Goal: Task Accomplishment & Management: Use online tool/utility

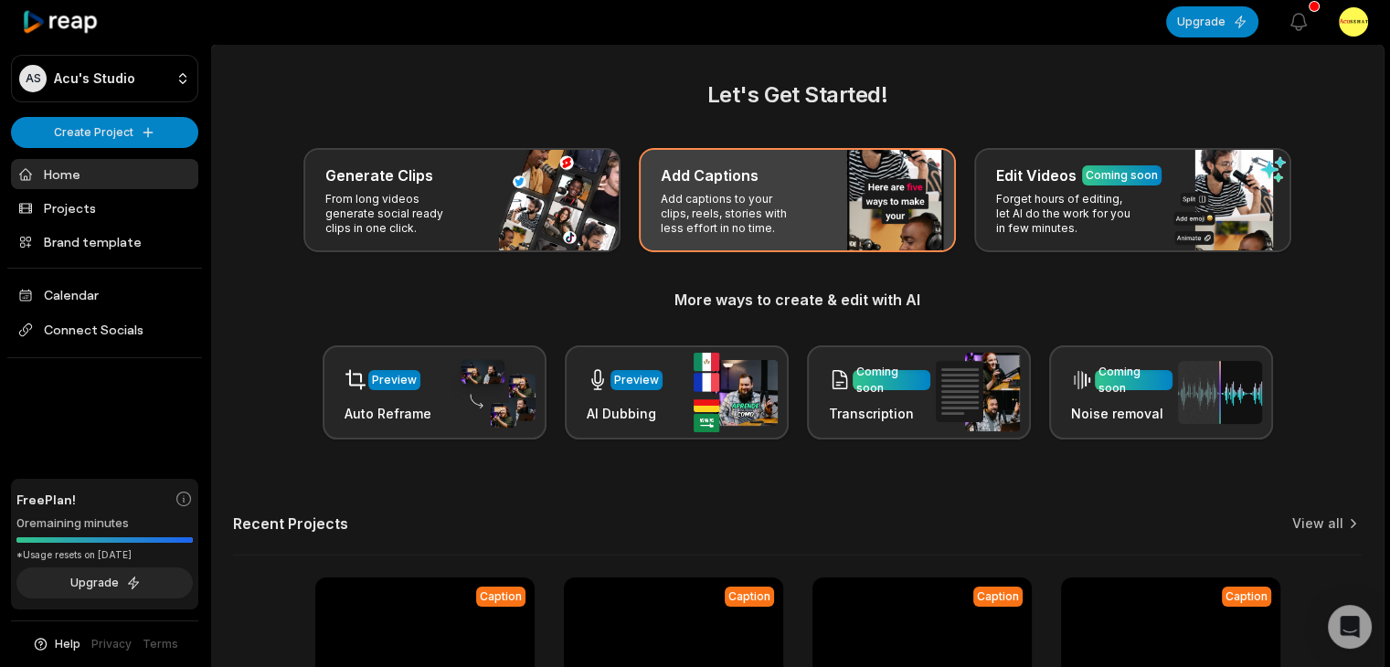
click at [731, 171] on h3 "Add Captions" at bounding box center [710, 175] width 98 height 22
click at [725, 185] on h3 "Add Captions" at bounding box center [710, 175] width 98 height 22
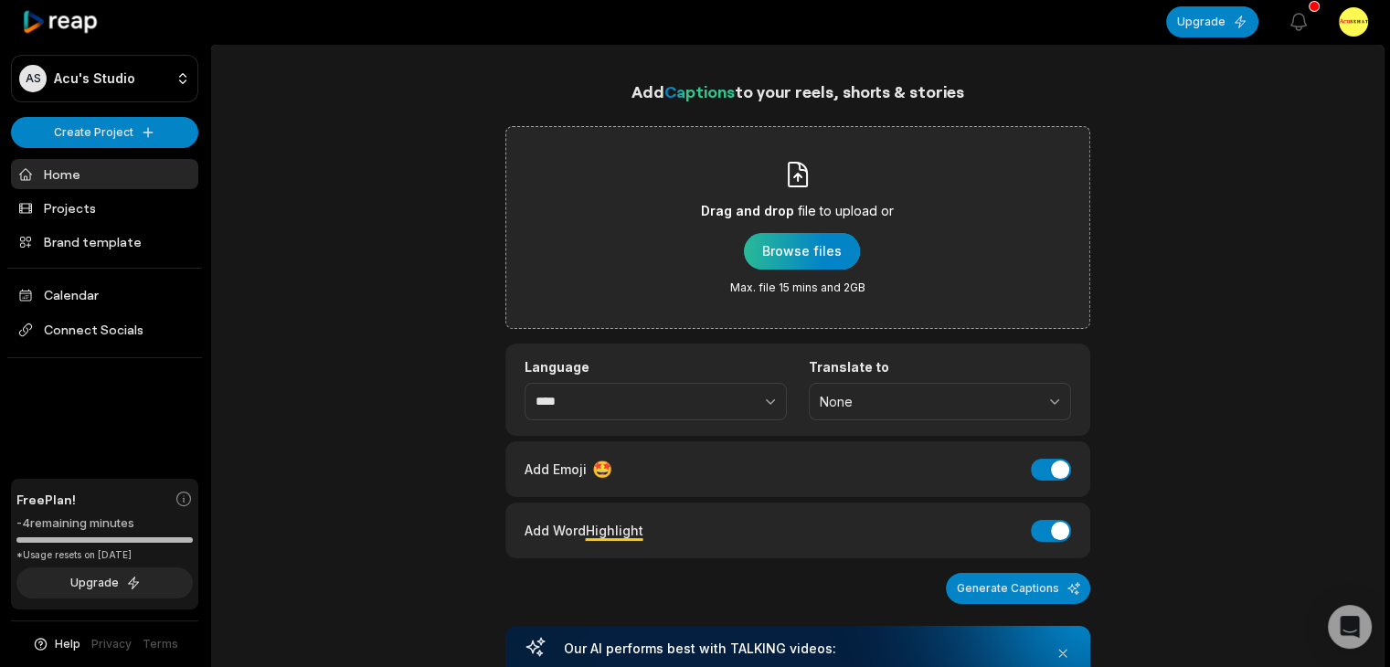
click at [798, 250] on div "button" at bounding box center [802, 251] width 116 height 37
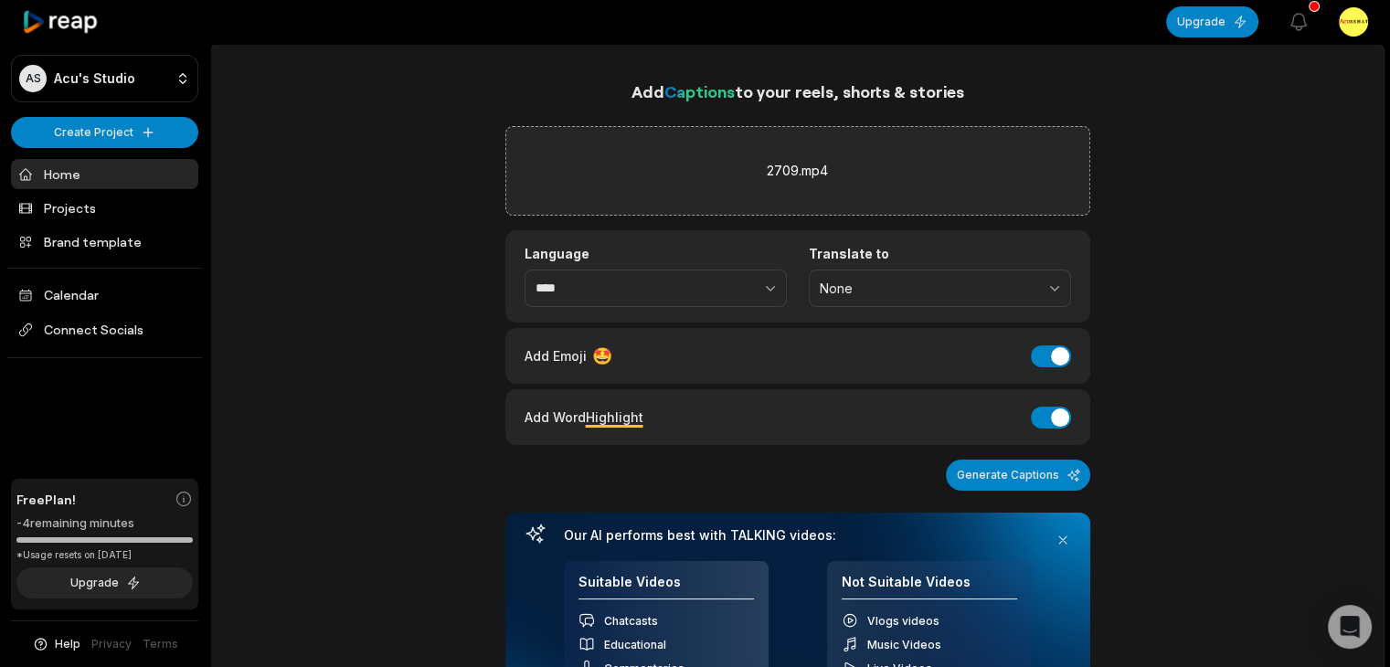
click at [1050, 370] on div "Add Emoji 🤩 Add Emoji" at bounding box center [797, 356] width 585 height 56
click at [1053, 357] on button "Add Emoji" at bounding box center [1051, 356] width 40 height 22
click at [1042, 472] on button "Generate Captions" at bounding box center [1018, 475] width 144 height 31
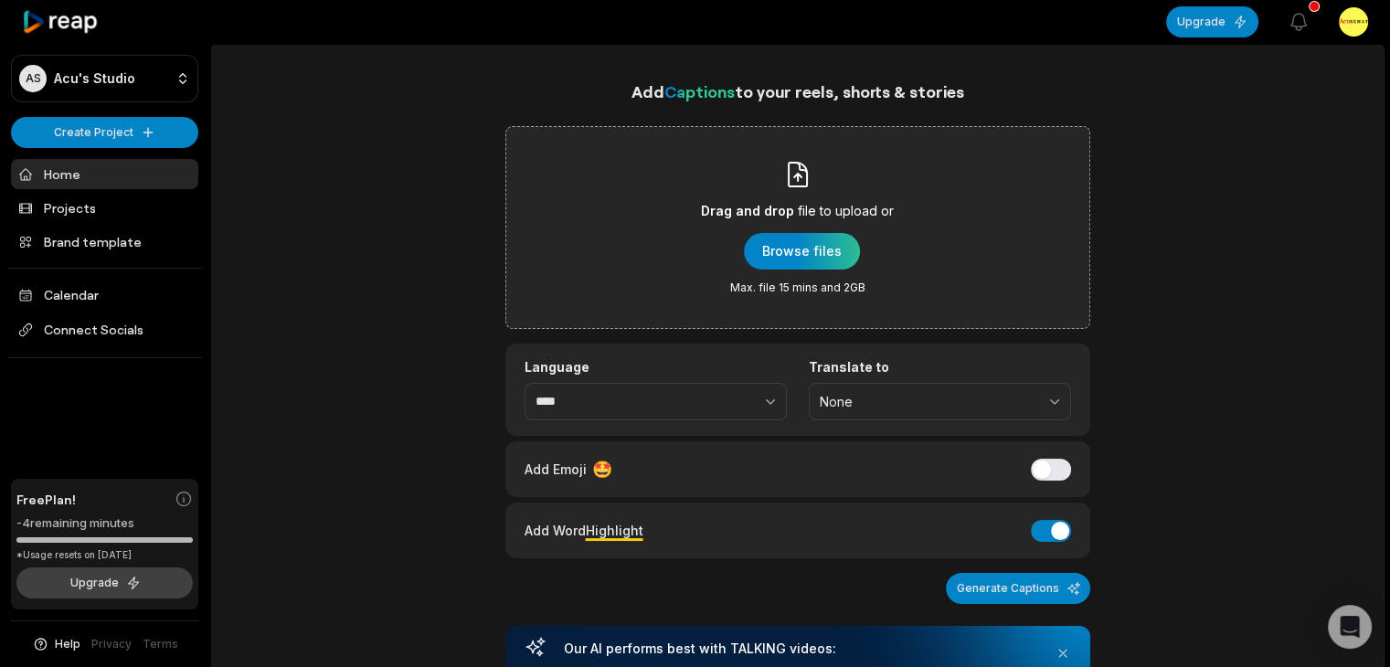
click at [52, 597] on button "Upgrade" at bounding box center [104, 582] width 176 height 31
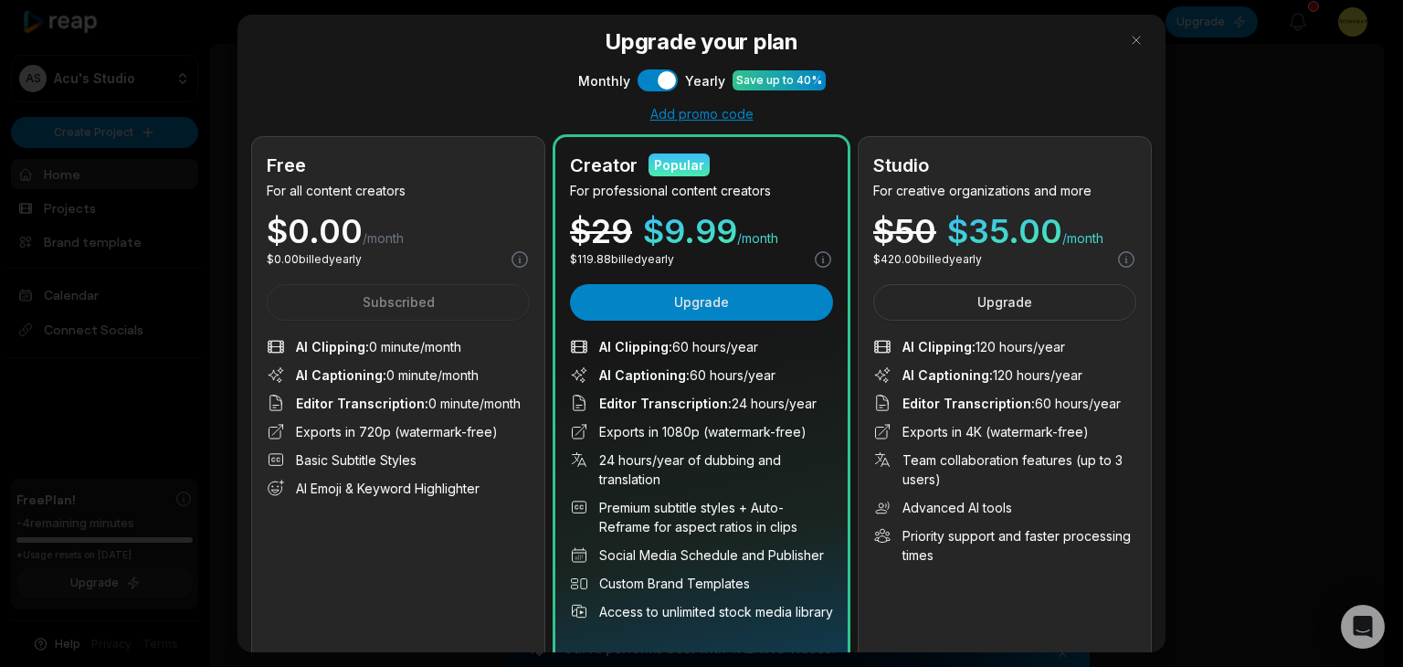
click at [434, 212] on div "Free For all content creators $ 0.00 /month $ 0.00 billed yearly Subscribed AI …" at bounding box center [398, 405] width 292 height 537
click at [428, 218] on div "$ 0.00 /month" at bounding box center [398, 231] width 263 height 33
click at [424, 225] on div "$ 0.00 /month" at bounding box center [398, 231] width 263 height 33
click at [424, 228] on div "$ 0.00 /month" at bounding box center [398, 231] width 263 height 33
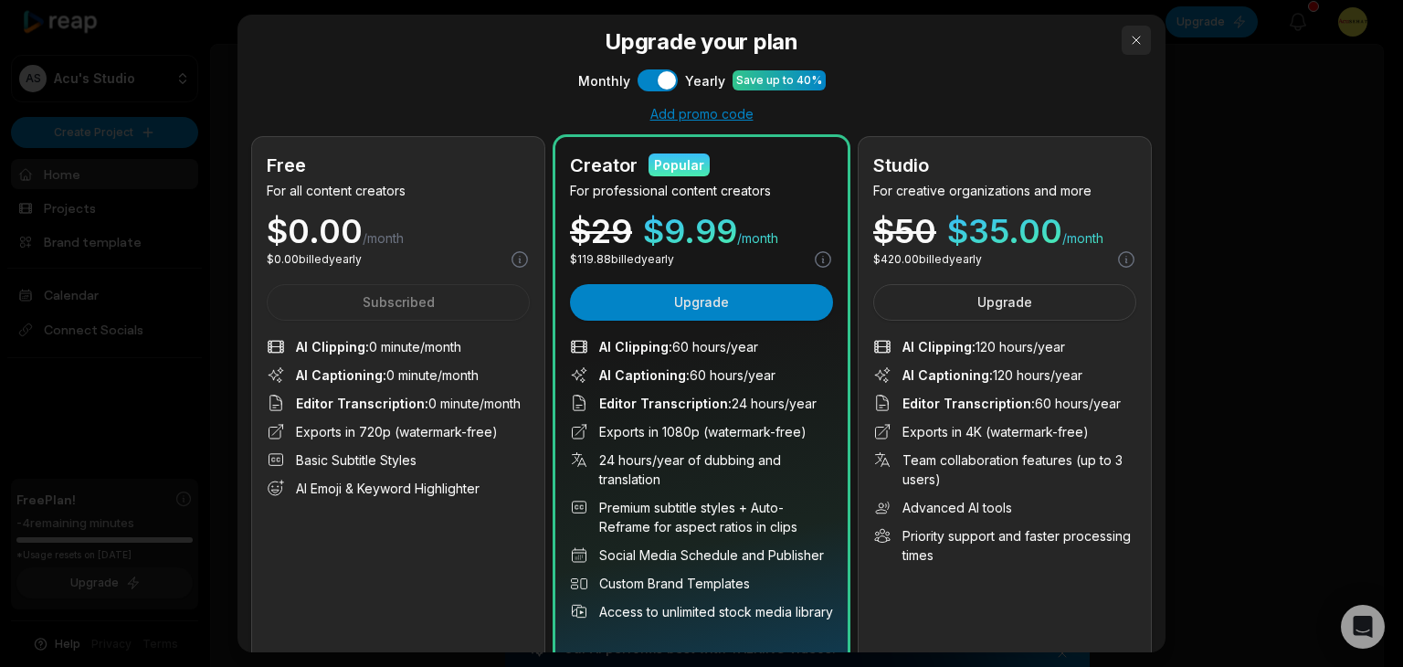
click at [1123, 39] on button "button" at bounding box center [1136, 40] width 29 height 29
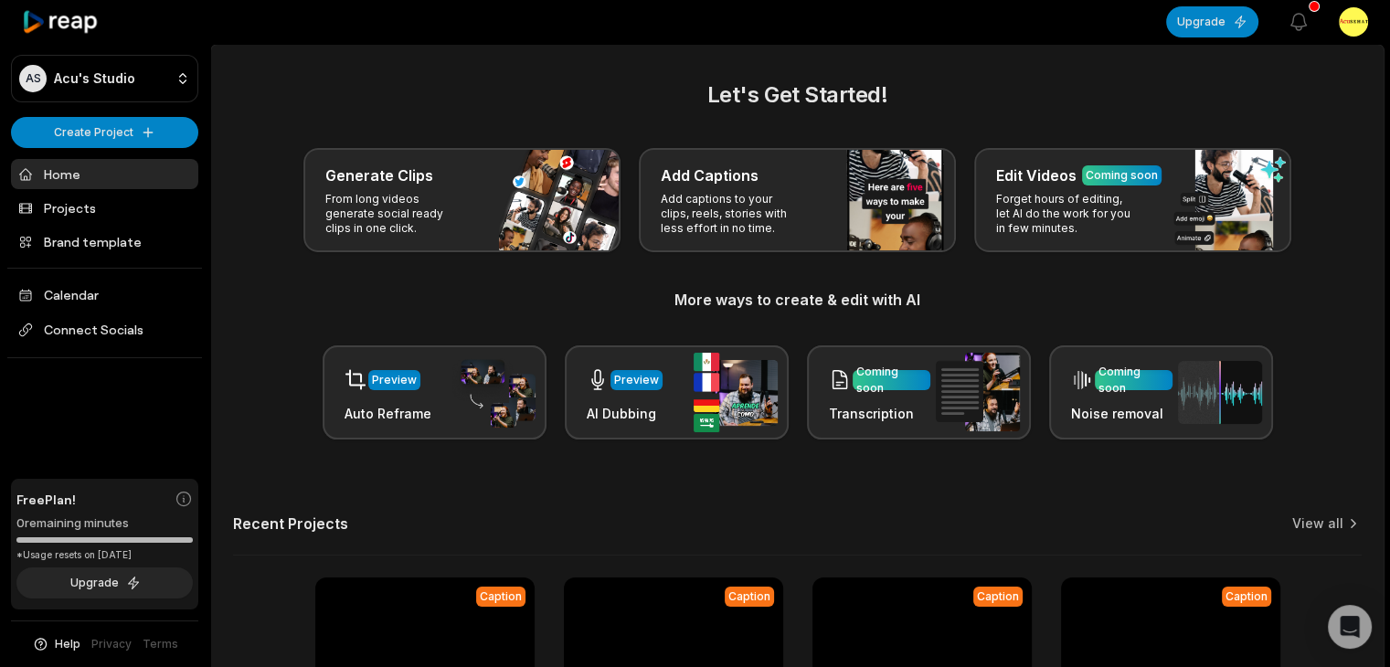
click at [1111, 59] on main "Let's Get Started! Generate Clips From long videos generate social ready clips …" at bounding box center [797, 449] width 1172 height 809
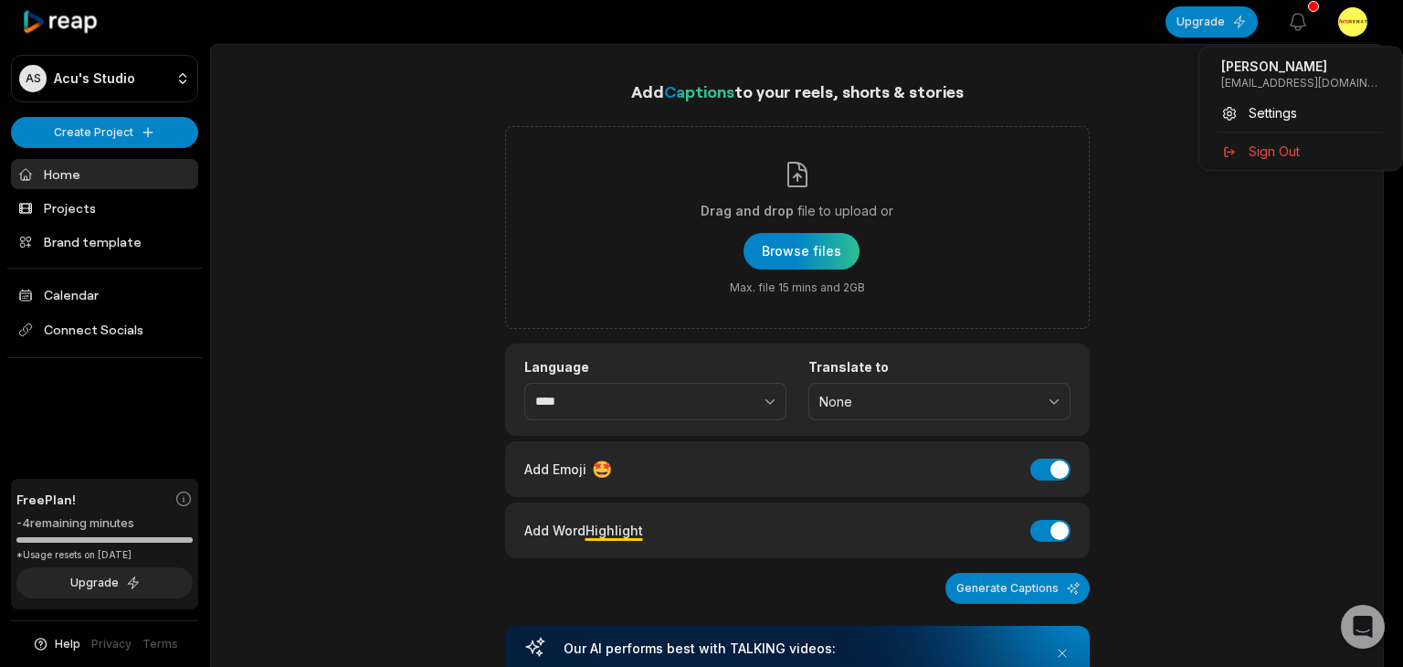
click at [1352, 35] on html "AS Acu's Studio Create Project Home Projects Brand template Calendar Connect So…" at bounding box center [701, 333] width 1403 height 667
click at [1264, 162] on div "Sign Out" at bounding box center [1301, 151] width 188 height 30
